Goal: Information Seeking & Learning: Learn about a topic

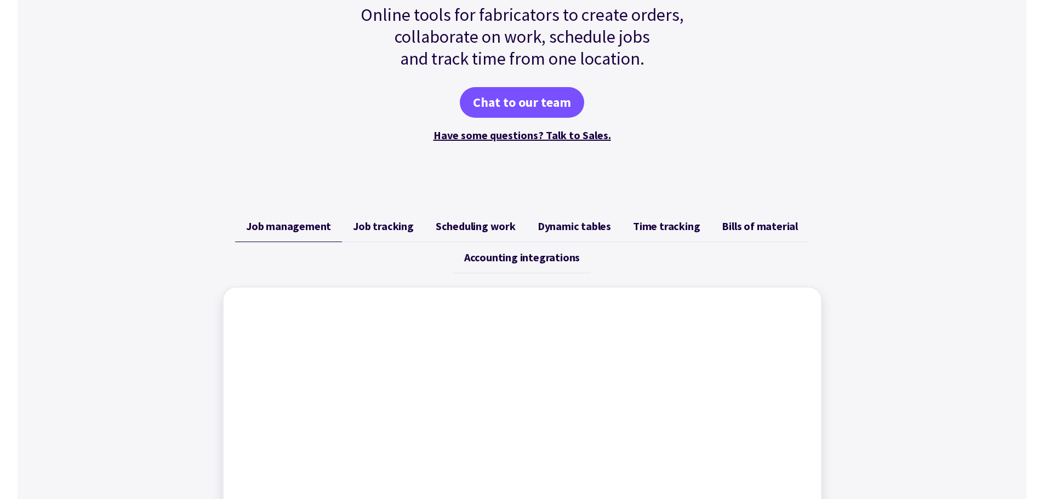
scroll to position [274, 0]
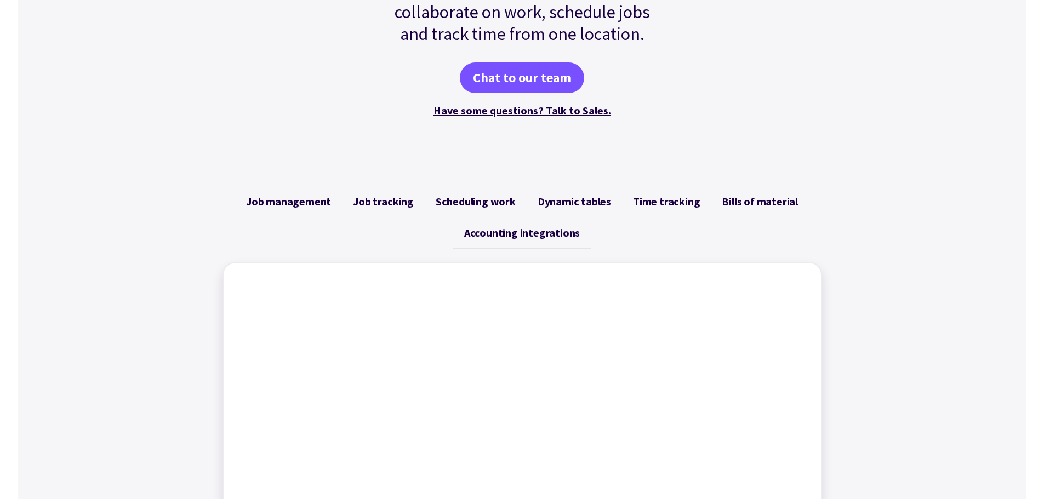
click at [460, 198] on span "Scheduling work" at bounding box center [476, 201] width 80 height 13
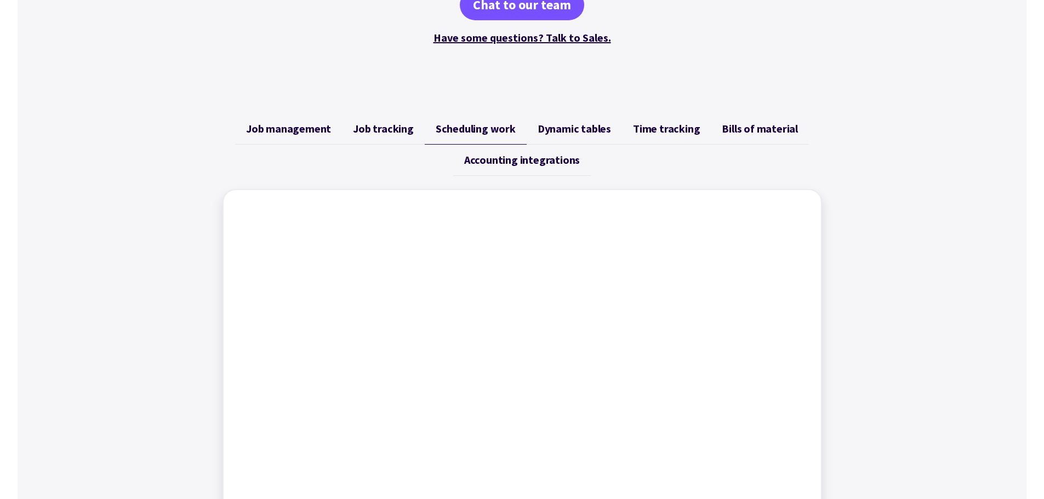
scroll to position [329, 0]
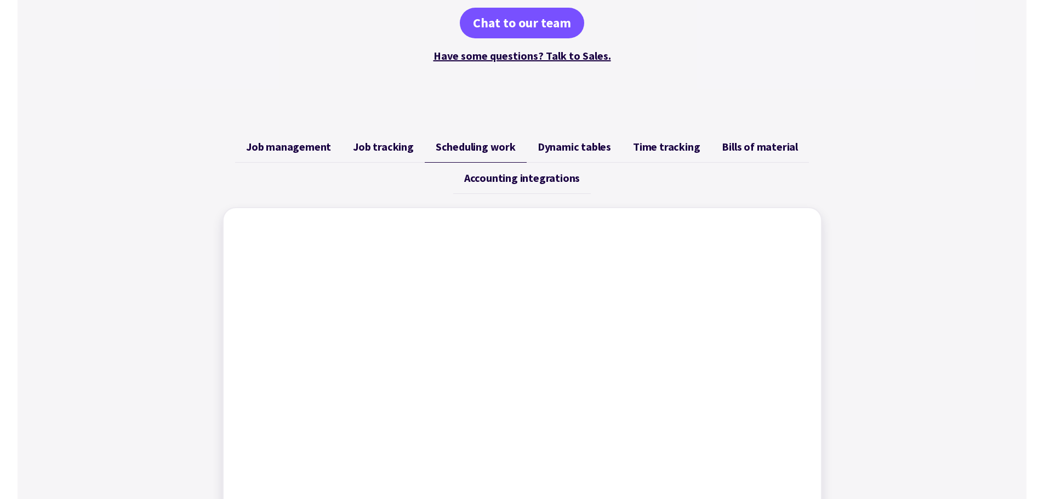
click at [581, 149] on span "Dynamic tables" at bounding box center [574, 146] width 73 height 13
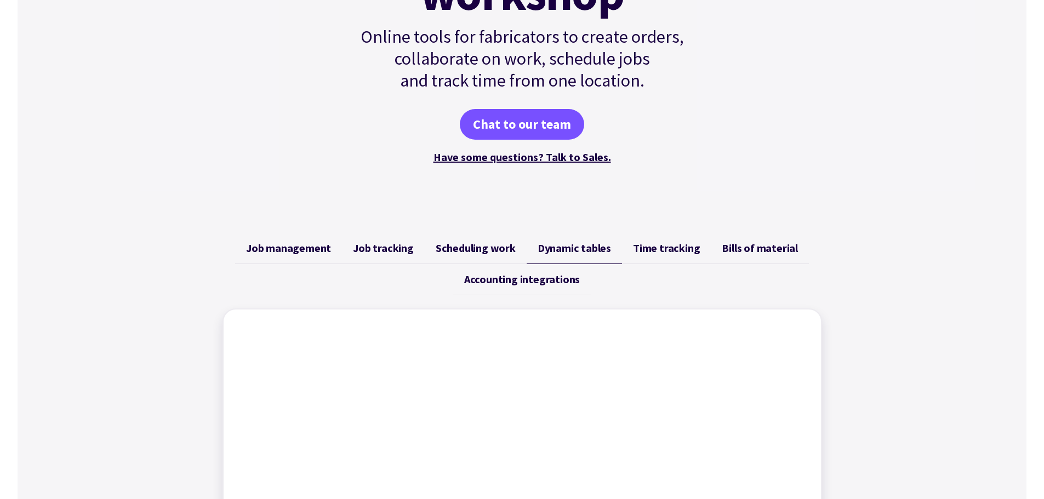
scroll to position [219, 0]
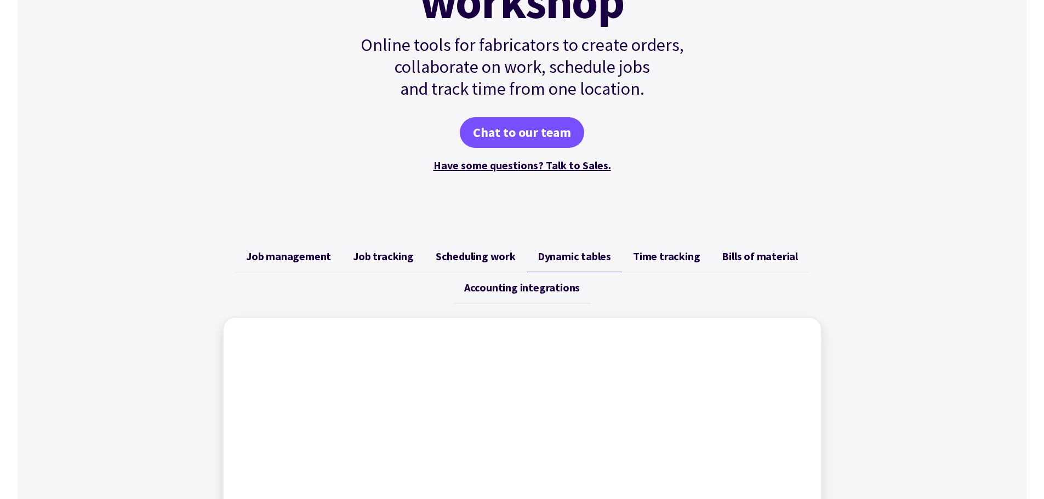
click at [663, 255] on span "Time tracking" at bounding box center [666, 256] width 67 height 13
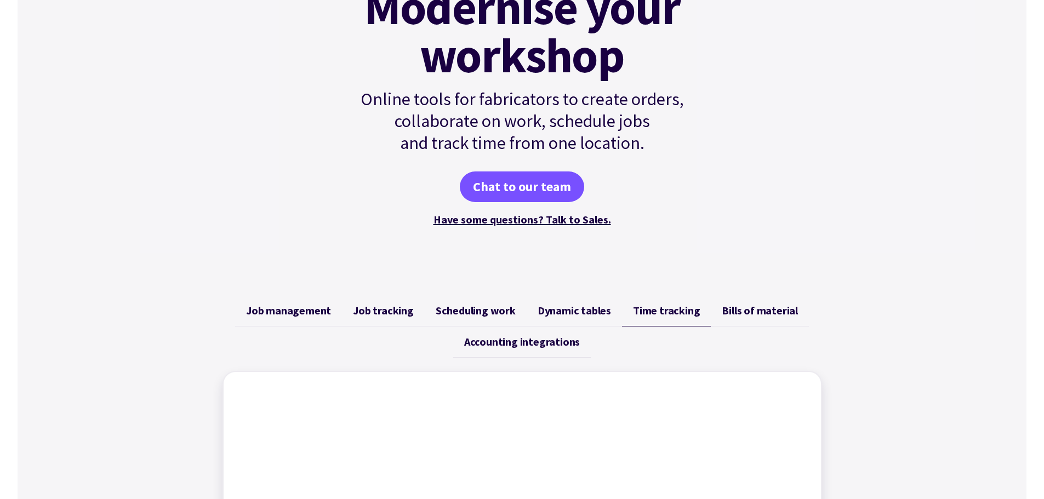
scroll to position [164, 0]
click at [776, 311] on span "Bills of material" at bounding box center [760, 311] width 76 height 13
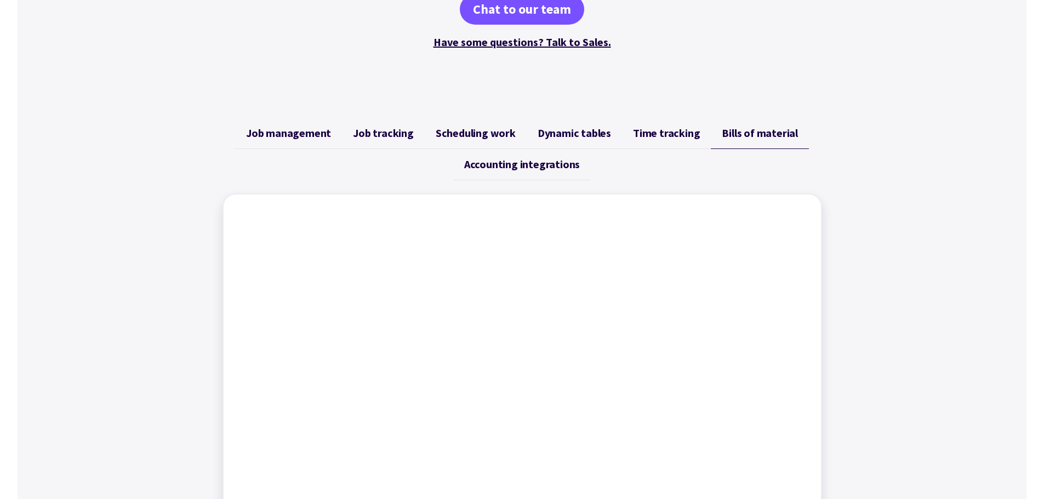
scroll to position [329, 0]
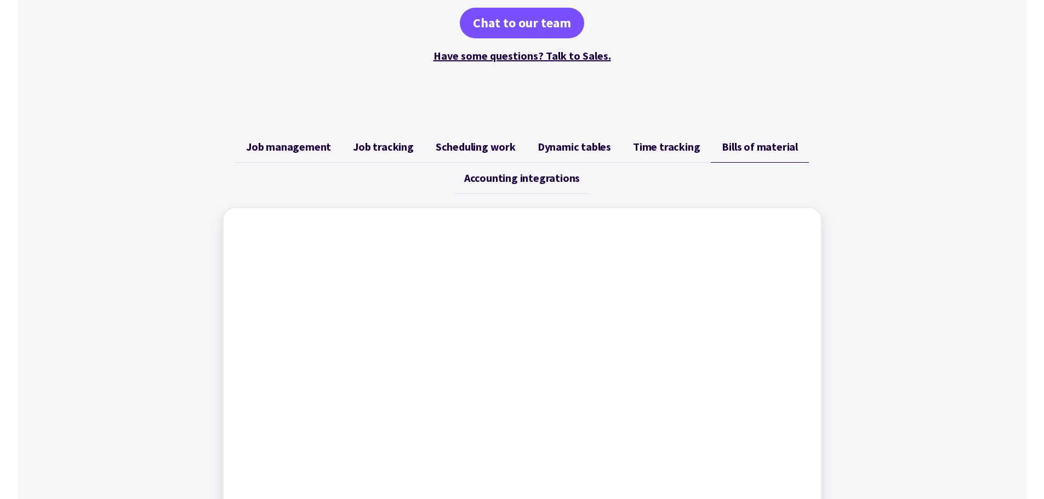
click at [396, 149] on span "Job tracking" at bounding box center [383, 146] width 61 height 13
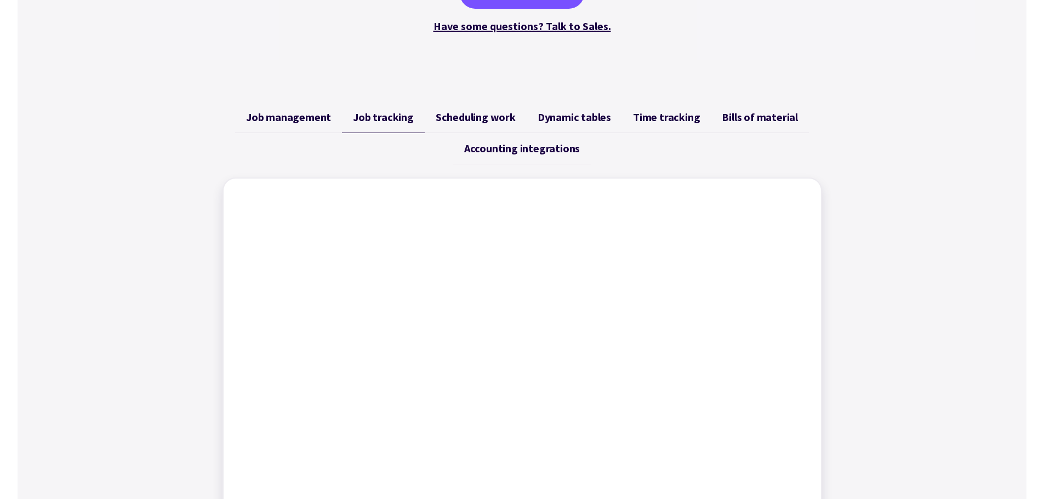
scroll to position [438, 0]
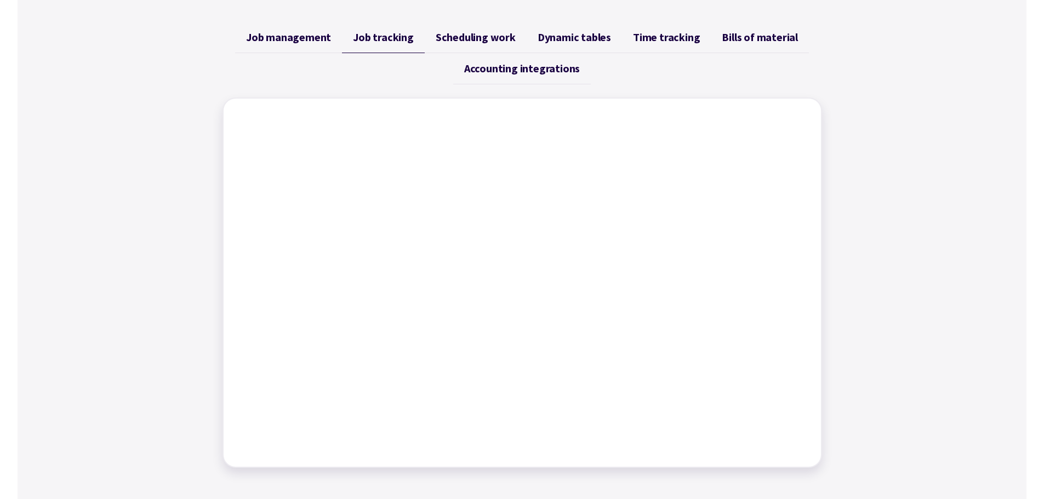
click at [298, 38] on span "Job management" at bounding box center [288, 37] width 85 height 13
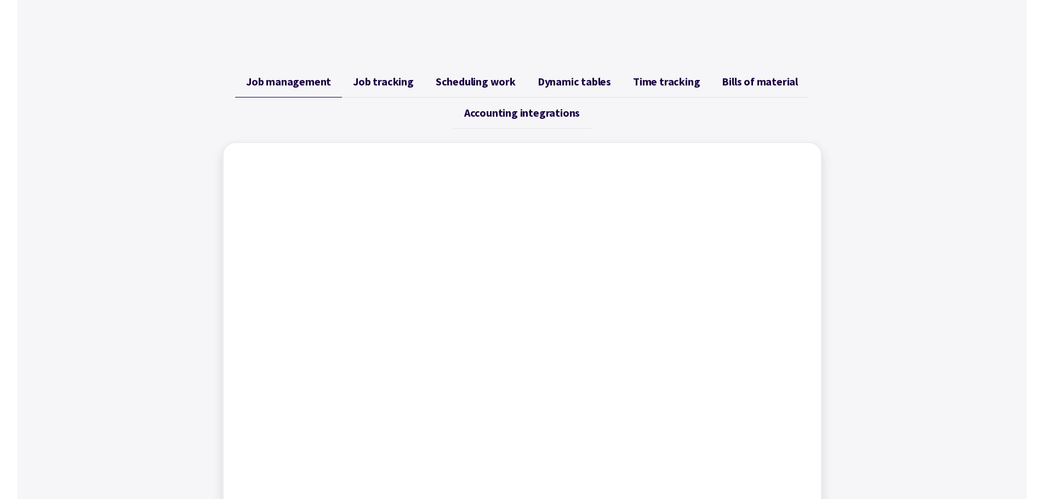
scroll to position [384, 0]
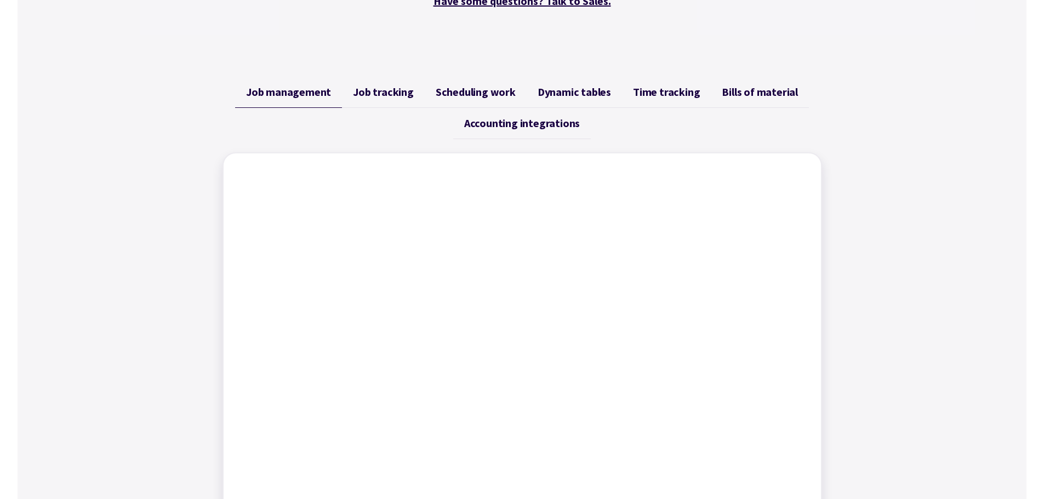
click at [474, 88] on span "Scheduling work" at bounding box center [476, 91] width 80 height 13
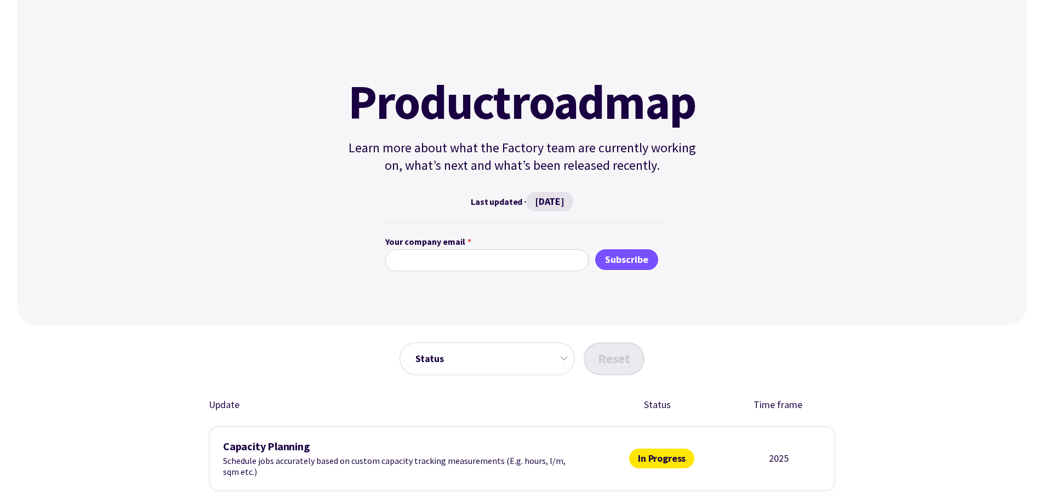
scroll to position [55, 0]
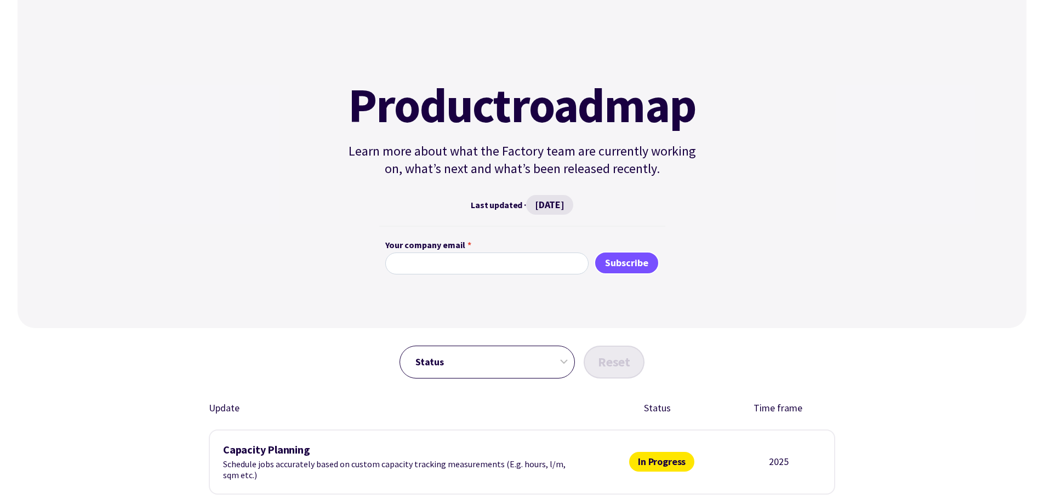
click at [565, 363] on select "Status In Progress Planned Released" at bounding box center [486, 362] width 175 height 33
click at [723, 308] on div "Product roadmap Learn more about what the Factory team are currently working on…" at bounding box center [522, 169] width 1009 height 317
click at [568, 203] on span "June 24, 2025" at bounding box center [549, 205] width 47 height 20
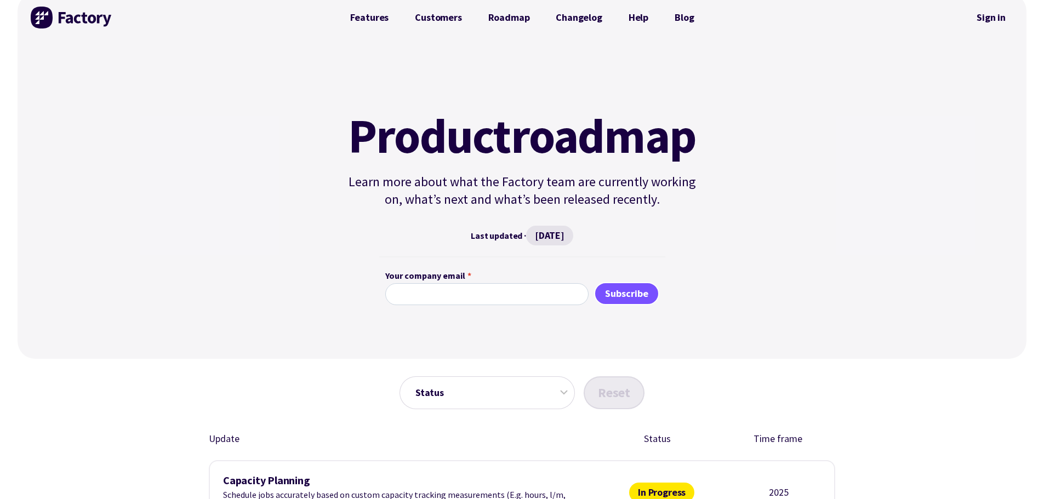
scroll to position [0, 0]
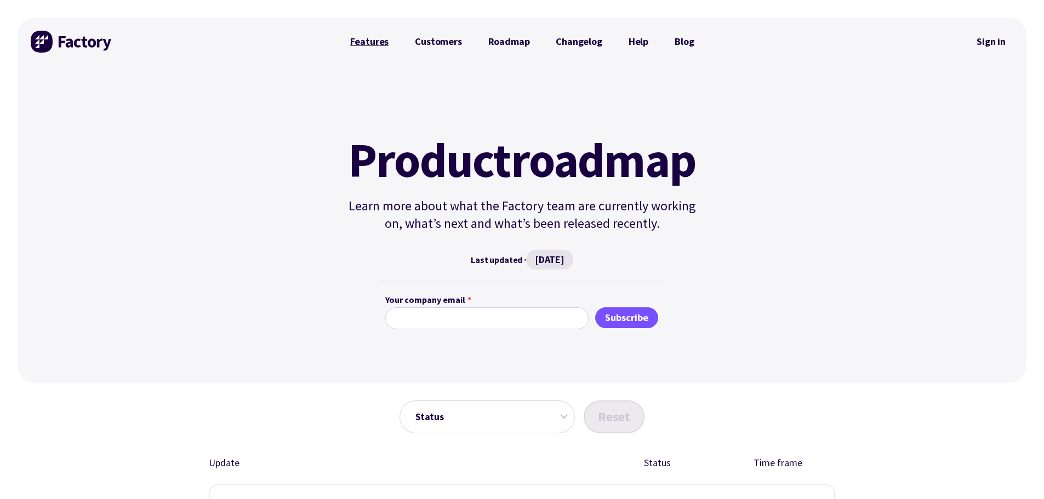
click at [373, 42] on link "Features" at bounding box center [369, 42] width 65 height 22
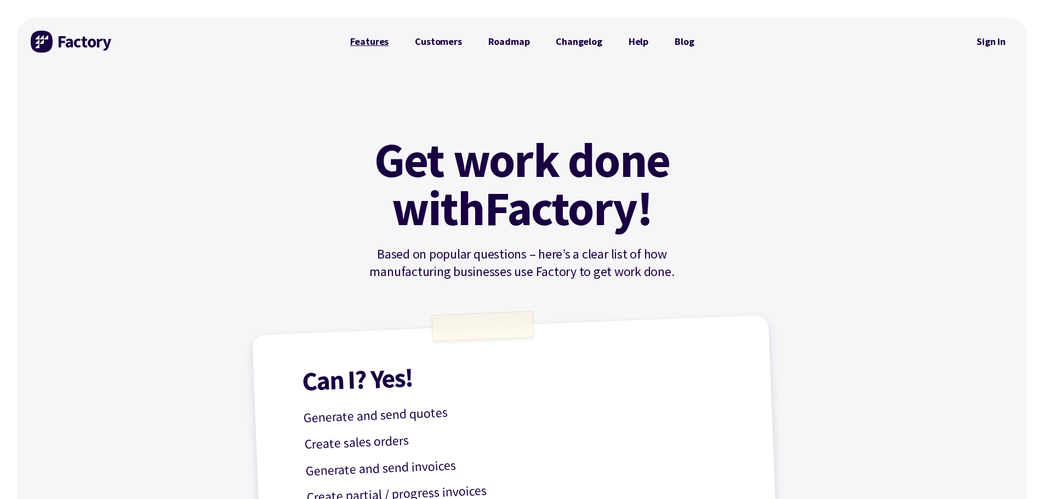
click at [380, 40] on link "Features" at bounding box center [369, 42] width 65 height 22
click at [360, 41] on link "Features" at bounding box center [369, 42] width 65 height 22
click at [513, 39] on link "Roadmap" at bounding box center [509, 42] width 68 height 22
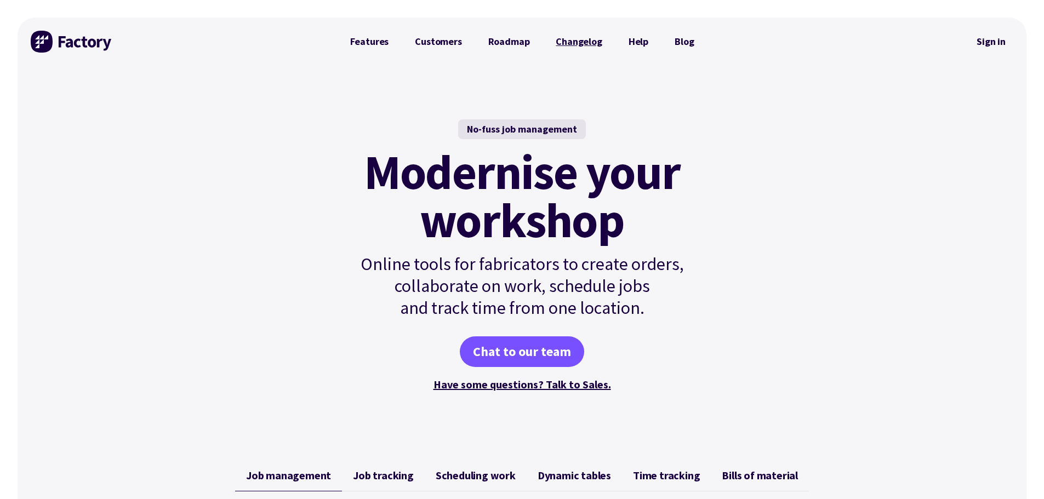
click at [586, 43] on link "Changelog" at bounding box center [579, 42] width 72 height 22
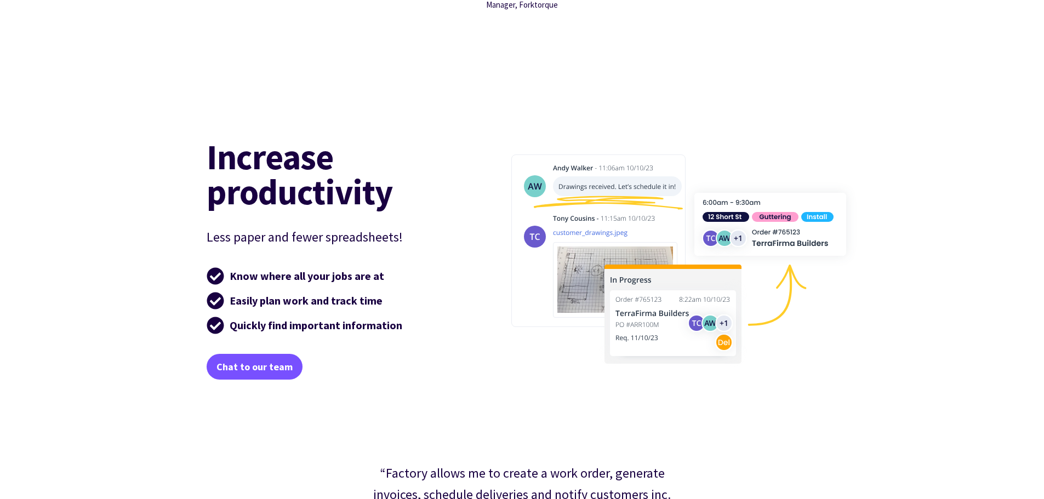
scroll to position [1644, 0]
